Goal: Use online tool/utility: Use online tool/utility

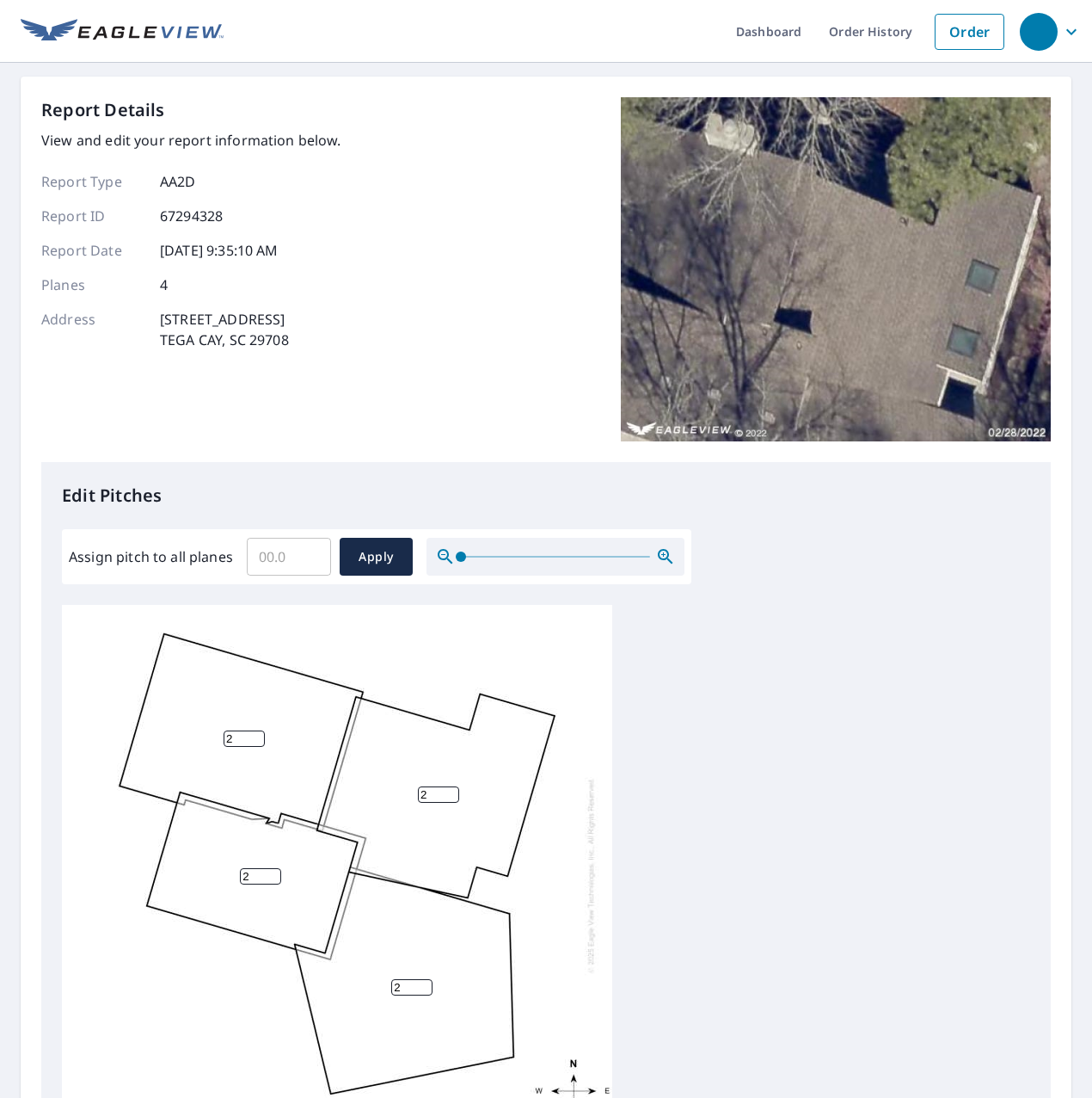
click at [285, 555] on input "Assign pitch to all planes" at bounding box center [289, 556] width 84 height 48
click at [913, 1070] on div "2 2 2 2" at bounding box center [546, 875] width 969 height 540
click at [309, 551] on input "2.1" at bounding box center [289, 556] width 84 height 48
click at [309, 551] on input "2.2" at bounding box center [289, 556] width 84 height 48
click at [309, 551] on input "2.3" at bounding box center [289, 556] width 84 height 48
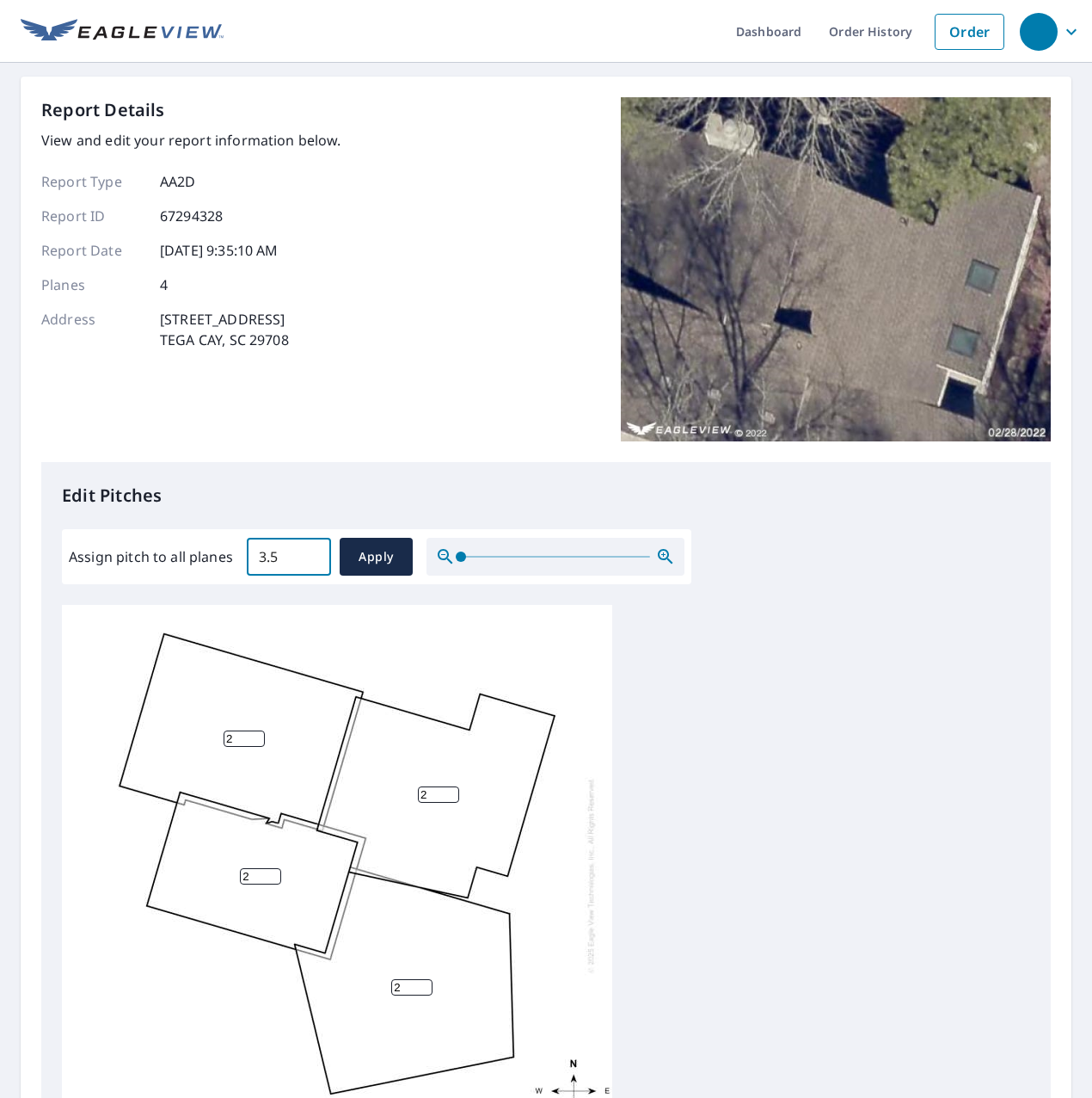
click at [309, 551] on input "3.5" at bounding box center [289, 556] width 84 height 48
click at [313, 565] on input "3.4" at bounding box center [289, 556] width 84 height 48
click at [313, 565] on input "3.3" at bounding box center [289, 556] width 84 height 48
click at [313, 565] on input "3.2" at bounding box center [289, 556] width 84 height 48
click at [313, 565] on input "3.1" at bounding box center [289, 556] width 84 height 48
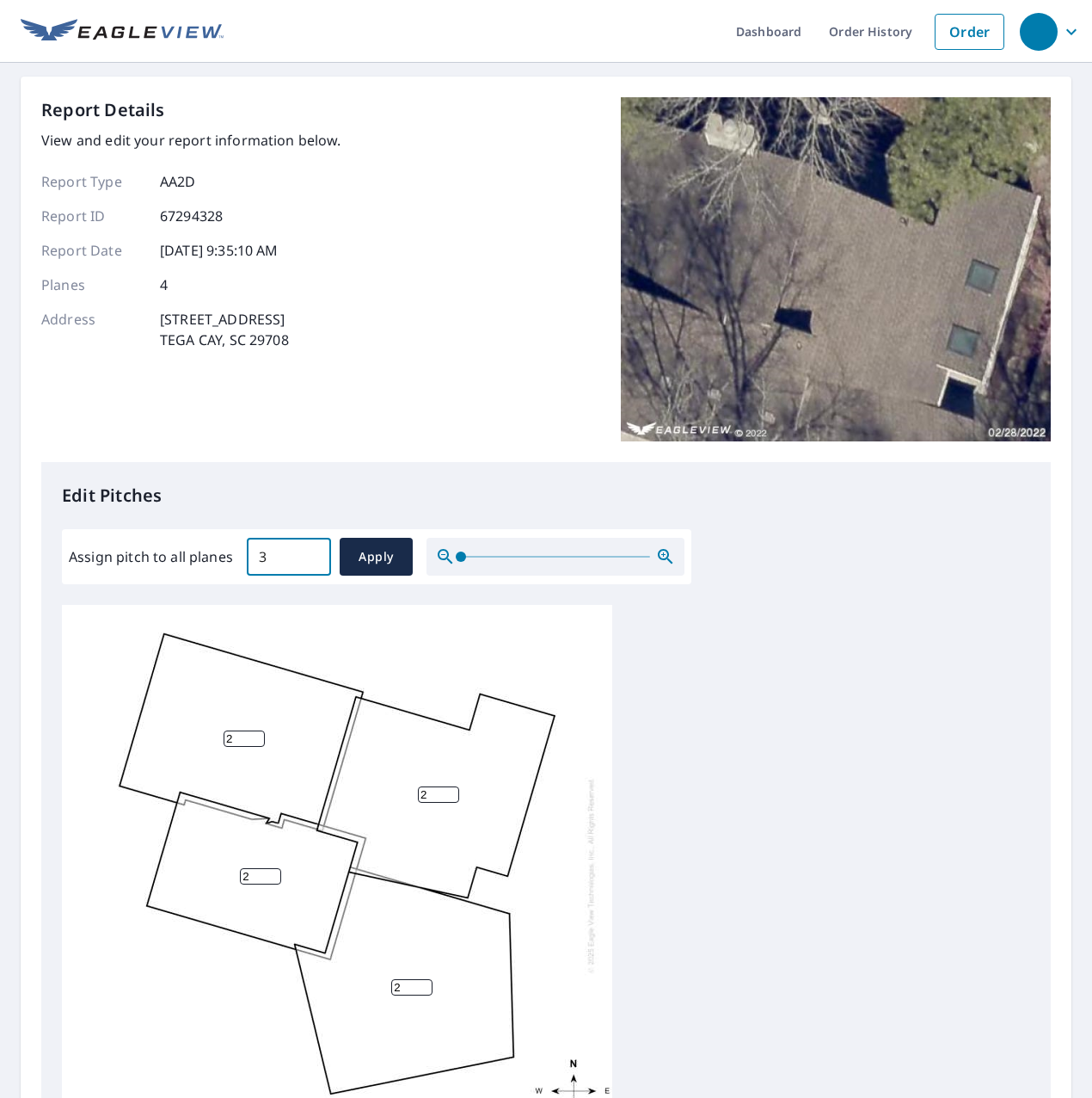
click at [313, 565] on input "3" at bounding box center [289, 556] width 84 height 48
click at [313, 565] on input "2.9" at bounding box center [289, 556] width 84 height 48
click at [313, 565] on input "2.8" at bounding box center [289, 556] width 84 height 48
click at [313, 565] on input "2.7" at bounding box center [289, 556] width 84 height 48
click at [313, 565] on input "2.6" at bounding box center [289, 556] width 84 height 48
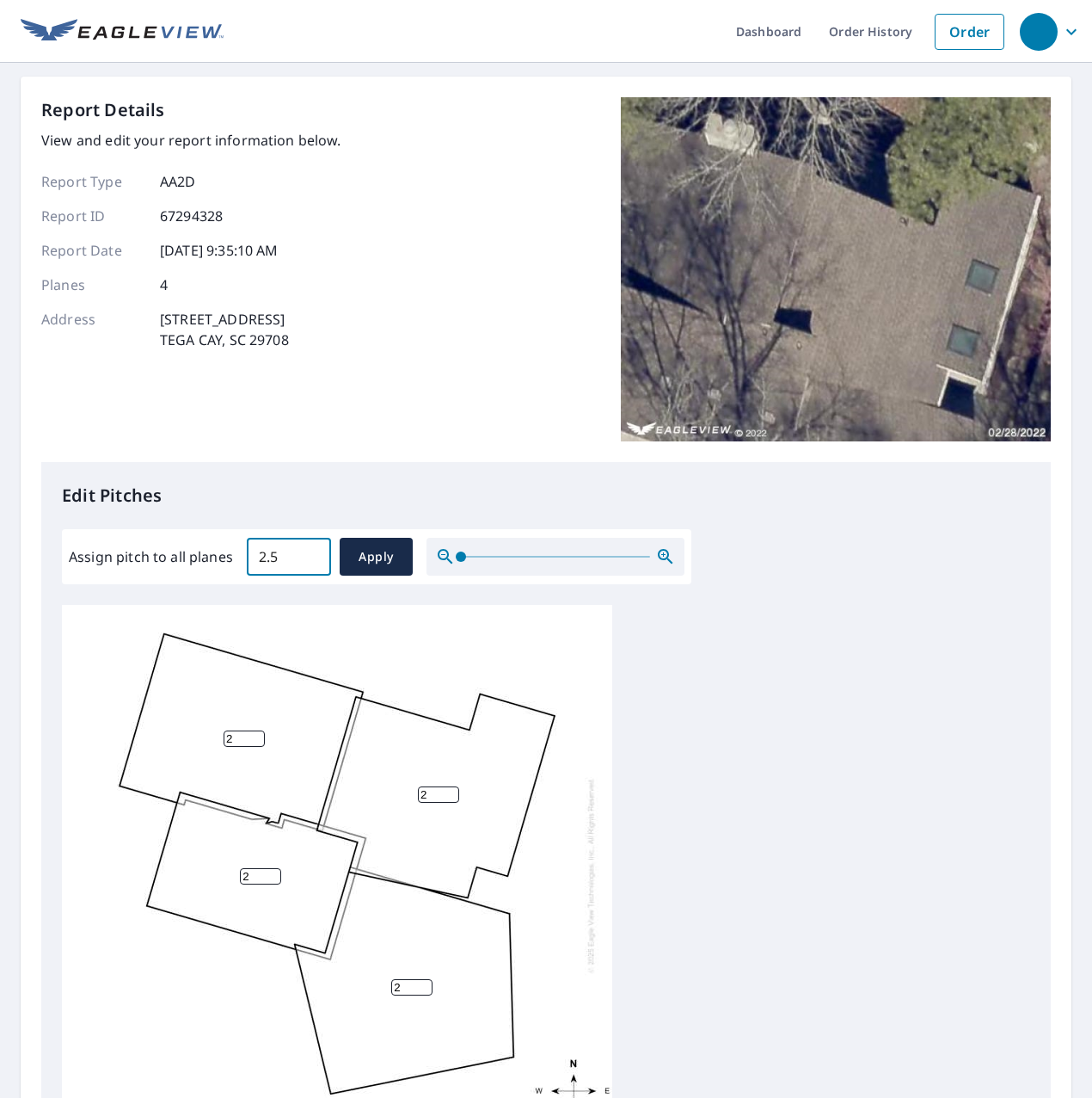
click at [313, 565] on input "2.5" at bounding box center [289, 556] width 84 height 48
click at [313, 565] on input "2.4" at bounding box center [289, 556] width 84 height 48
click at [313, 565] on input "2.3" at bounding box center [289, 556] width 84 height 48
click at [313, 565] on input "2.2" at bounding box center [289, 556] width 84 height 48
click at [313, 565] on input "2.1" at bounding box center [289, 556] width 84 height 48
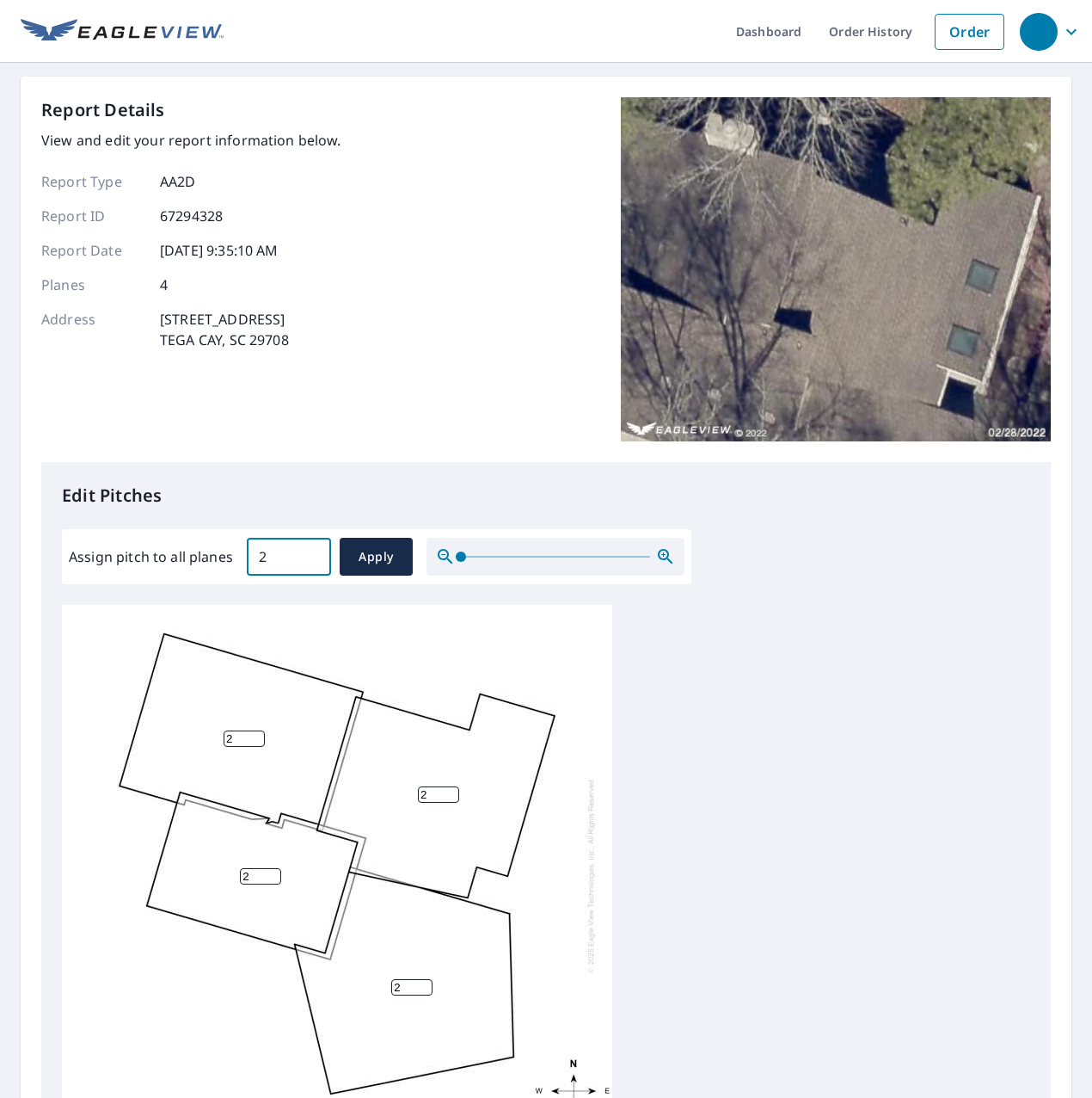
type input "2"
click at [313, 565] on input "2" at bounding box center [289, 556] width 84 height 48
click at [352, 555] on button "Apply" at bounding box center [376, 556] width 73 height 38
click at [373, 563] on span "Apply" at bounding box center [376, 557] width 46 height 22
